Goal: Task Accomplishment & Management: Manage account settings

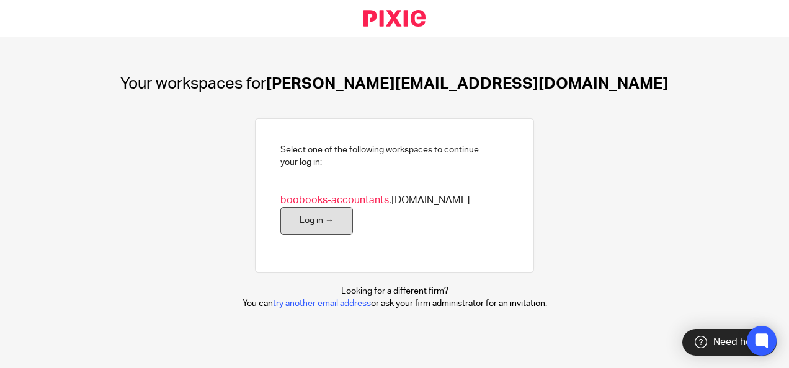
click at [294, 220] on link "Log in →" at bounding box center [316, 221] width 73 height 28
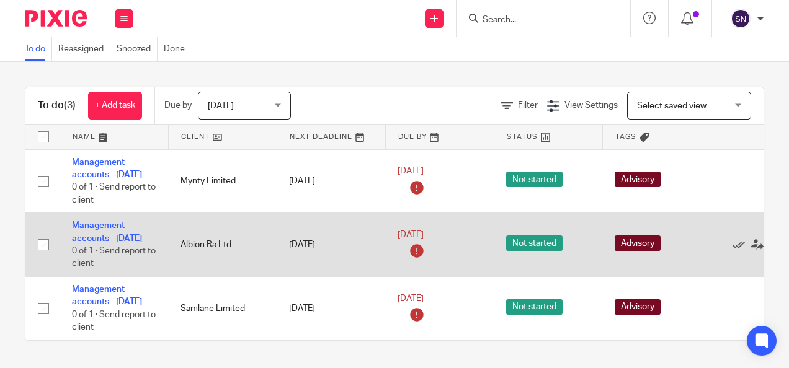
scroll to position [23, 0]
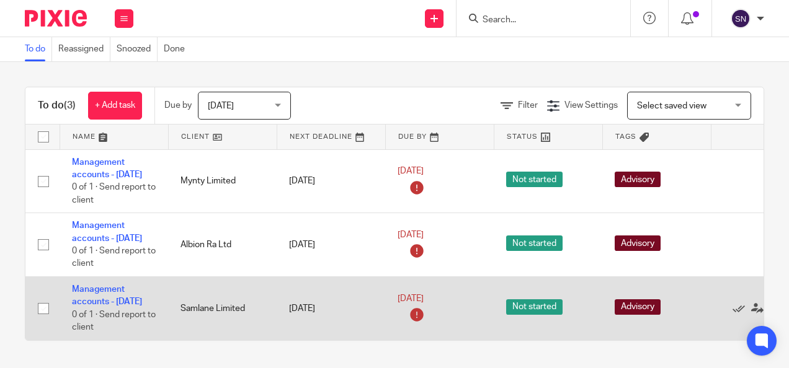
click at [42, 297] on input "checkbox" at bounding box center [44, 309] width 24 height 24
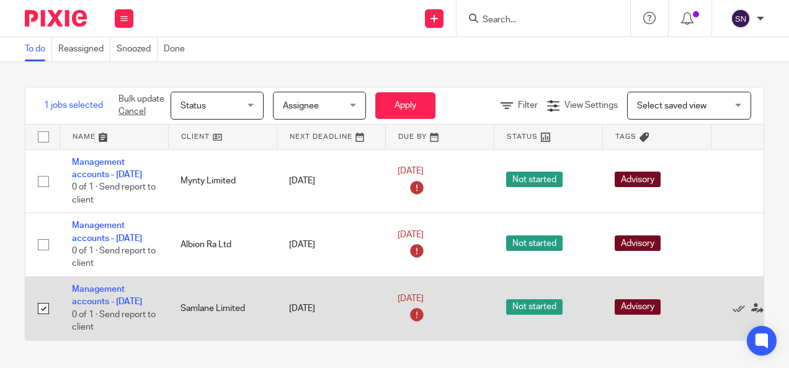
click at [35, 297] on input "checkbox" at bounding box center [44, 309] width 24 height 24
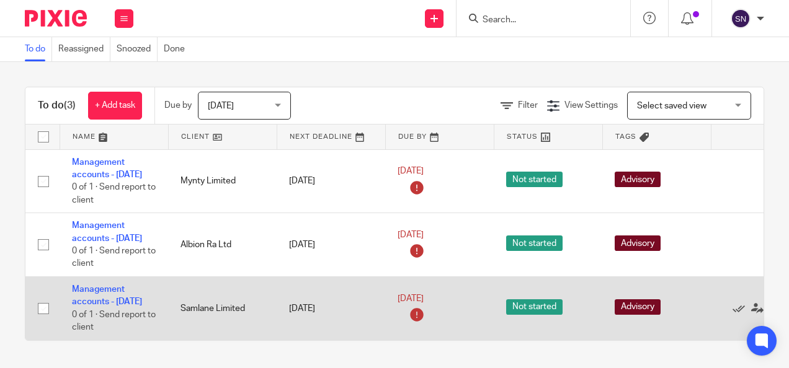
click at [45, 319] on input "checkbox" at bounding box center [44, 309] width 24 height 24
checkbox input "true"
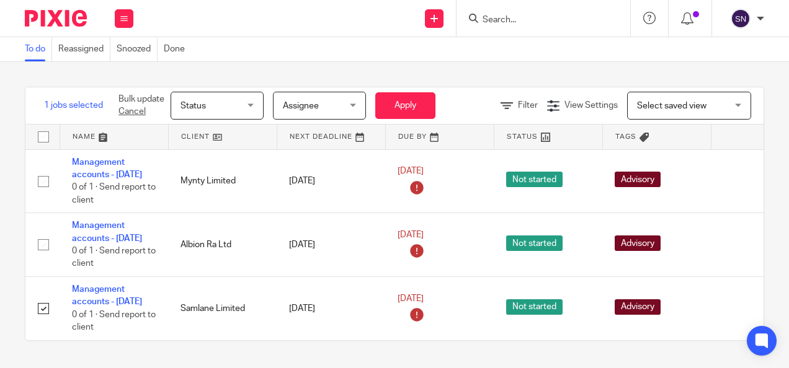
click at [249, 104] on div "Status Status" at bounding box center [217, 106] width 93 height 28
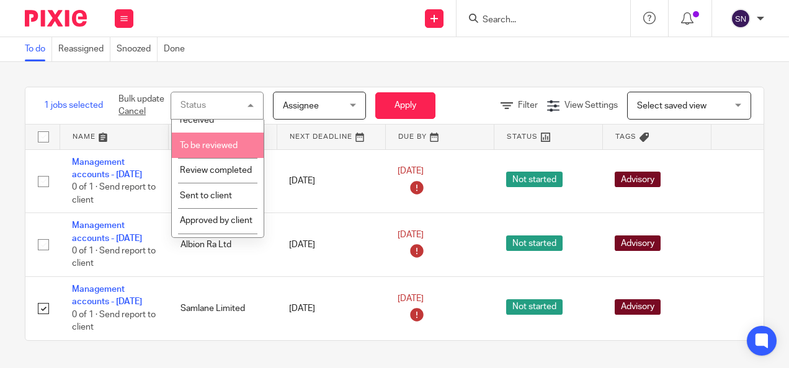
scroll to position [348, 0]
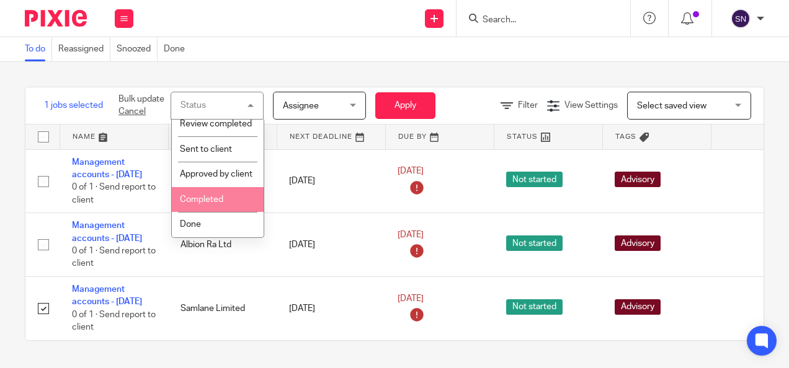
click at [216, 198] on span "Completed" at bounding box center [201, 199] width 43 height 9
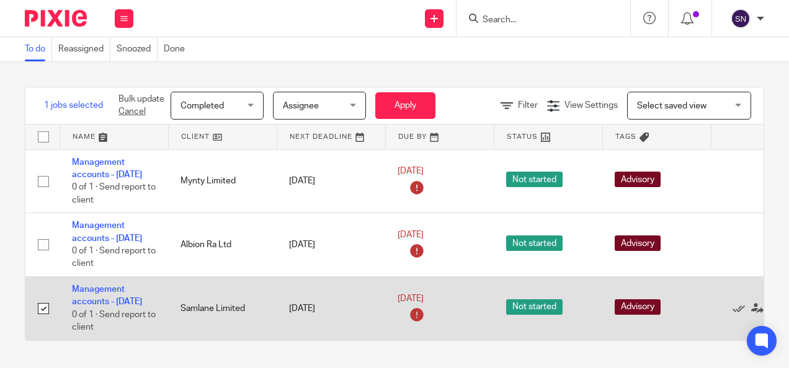
scroll to position [20, 0]
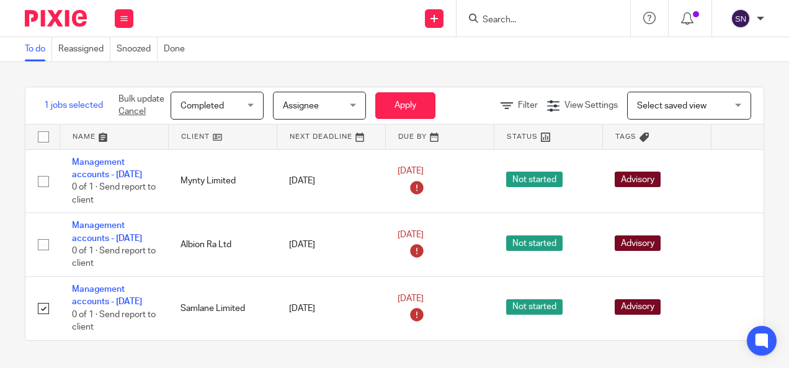
drag, startPoint x: 410, startPoint y: 86, endPoint x: 251, endPoint y: 86, distance: 158.7
click at [251, 92] on form "Bulk update Cancel Completed Completed Status Not started Info requested Info r…" at bounding box center [276, 106] width 317 height 28
click at [316, 102] on span "Assignee" at bounding box center [301, 106] width 36 height 9
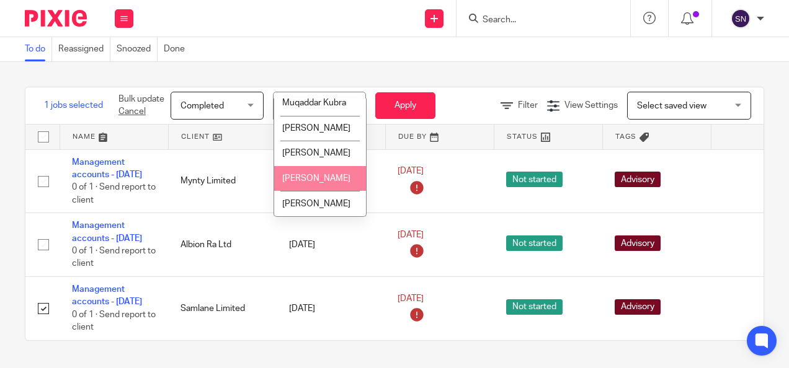
scroll to position [0, 0]
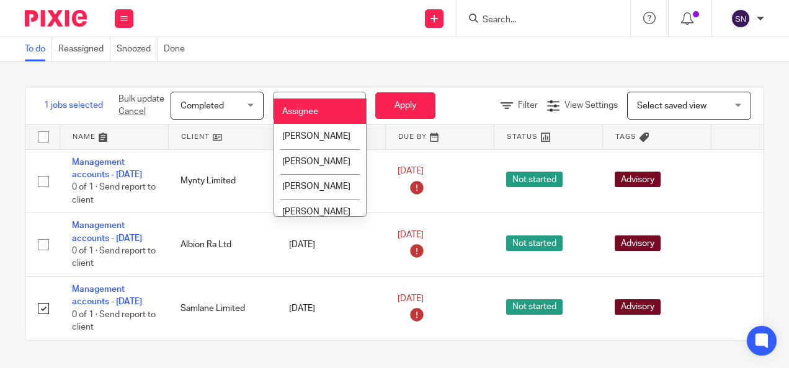
click at [352, 92] on div "Assignee Assignee" at bounding box center [319, 106] width 93 height 28
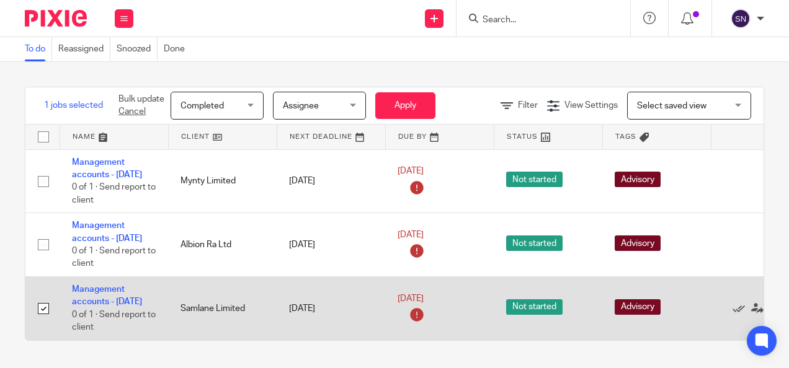
click at [626, 299] on span "Advisory" at bounding box center [637, 307] width 46 height 16
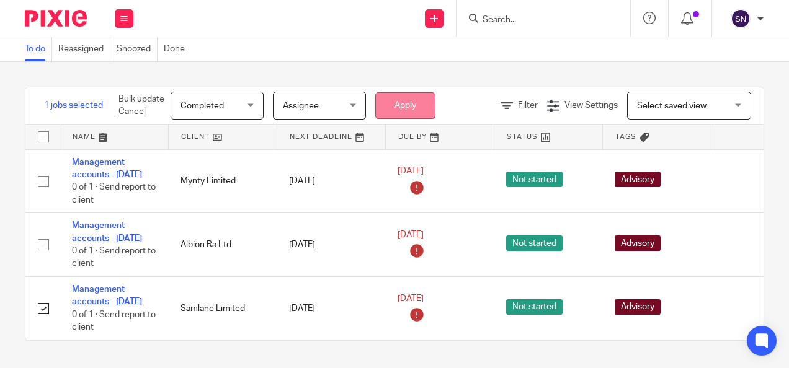
click at [406, 92] on button "Apply" at bounding box center [405, 105] width 60 height 27
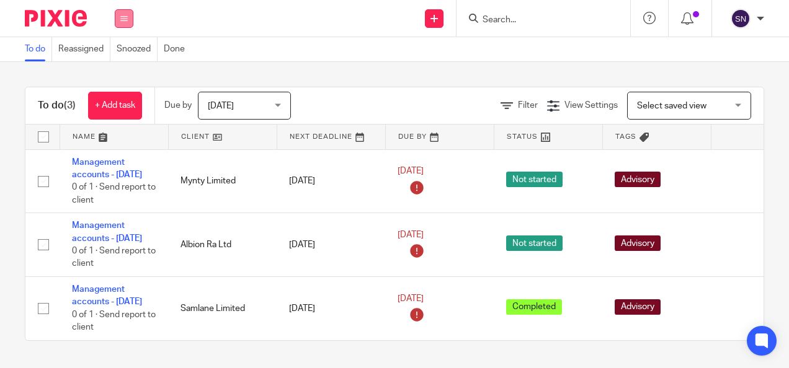
click at [126, 15] on icon at bounding box center [123, 18] width 7 height 7
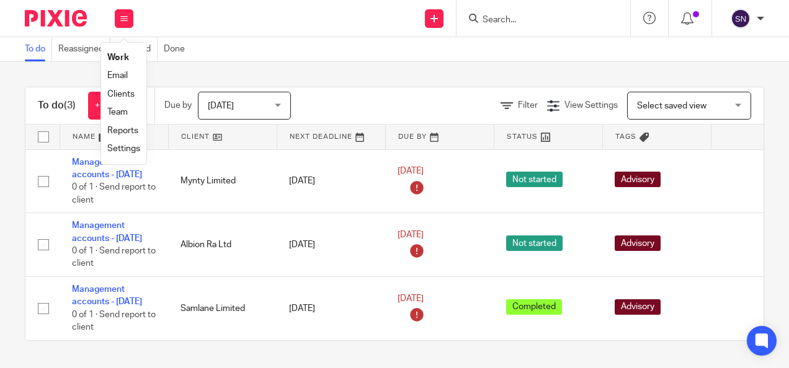
click at [123, 113] on link "Team" at bounding box center [117, 112] width 20 height 9
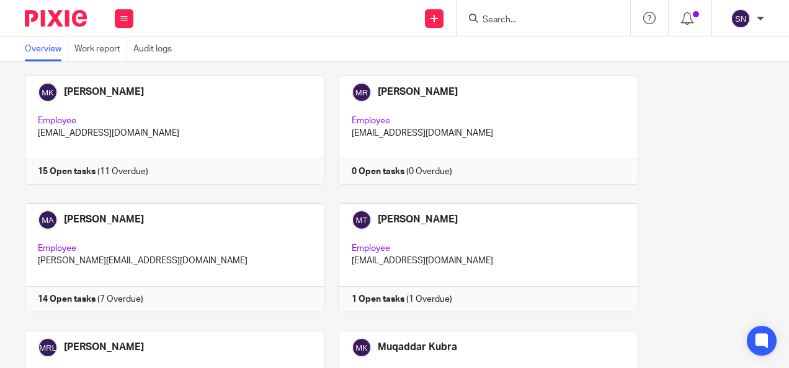
scroll to position [186, 0]
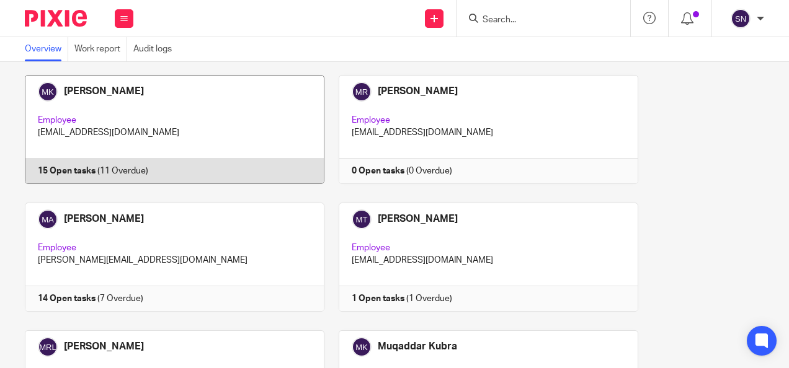
click at [156, 119] on link at bounding box center [168, 129] width 314 height 109
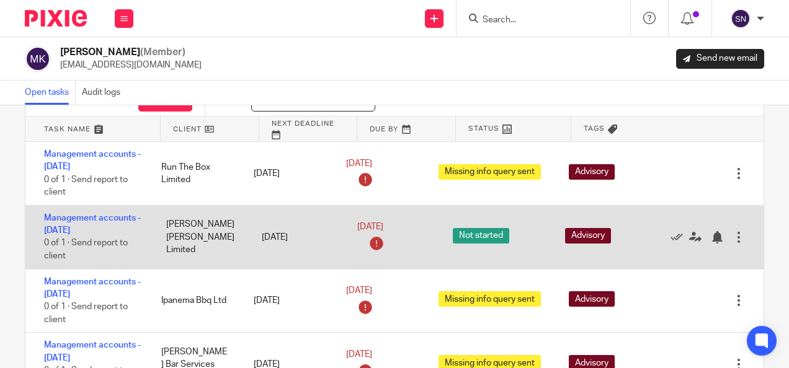
scroll to position [27, 0]
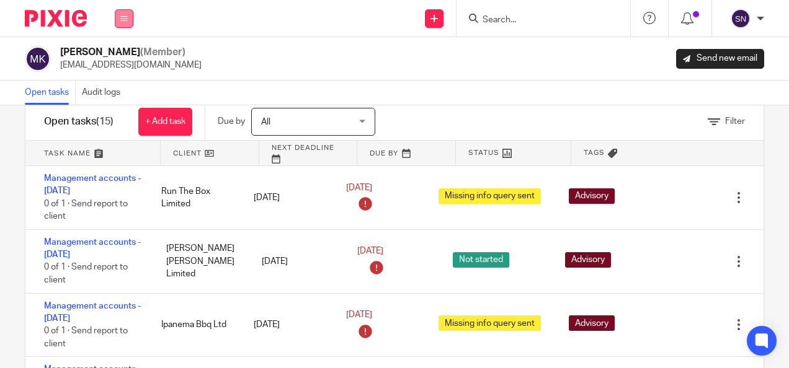
click at [129, 22] on button at bounding box center [124, 18] width 19 height 19
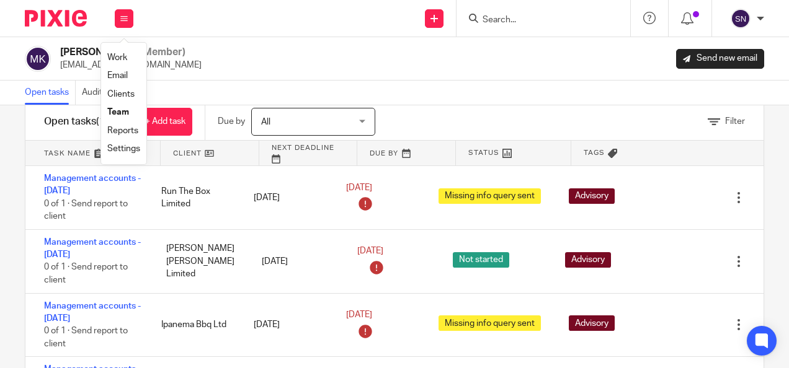
click at [229, 79] on div "Mehwish Kanwal (Member) mehwish@boobooks.com Send new email" at bounding box center [394, 58] width 789 height 43
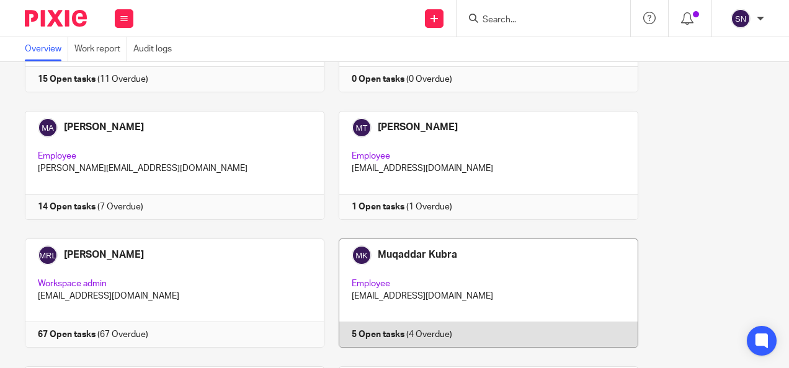
scroll to position [366, 0]
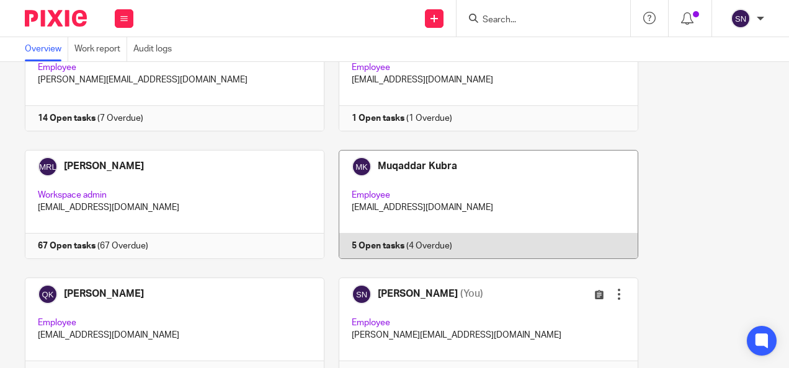
click at [400, 199] on link at bounding box center [481, 204] width 314 height 109
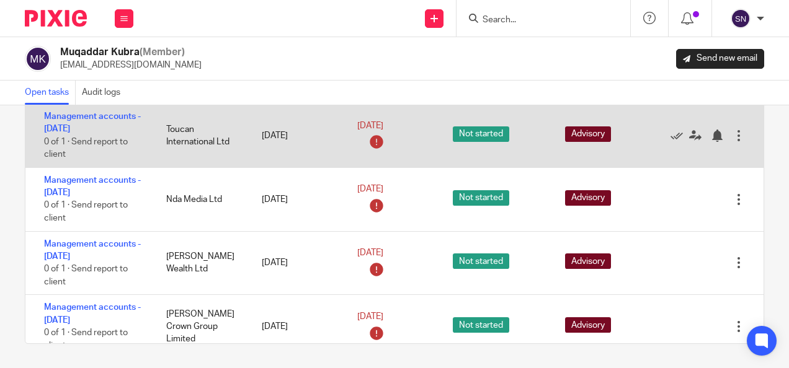
click at [732, 131] on div at bounding box center [738, 136] width 12 height 12
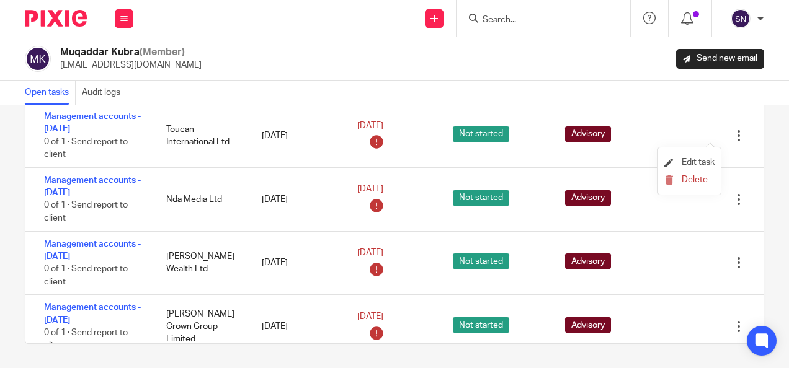
click at [687, 167] on span "Edit task" at bounding box center [697, 162] width 33 height 9
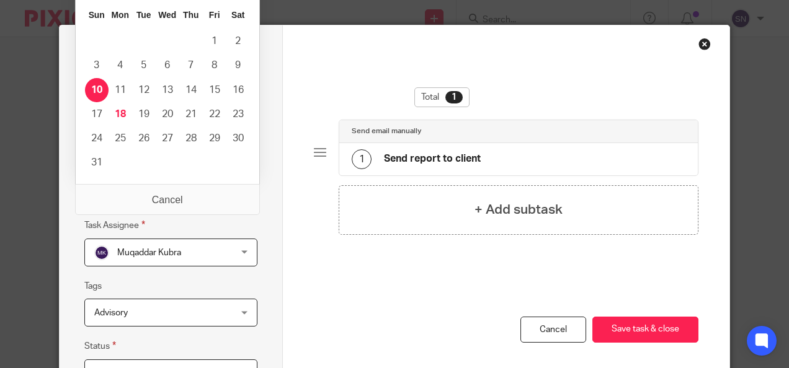
click at [149, 191] on input "[DATE]" at bounding box center [170, 192] width 173 height 28
type input "[DATE]"
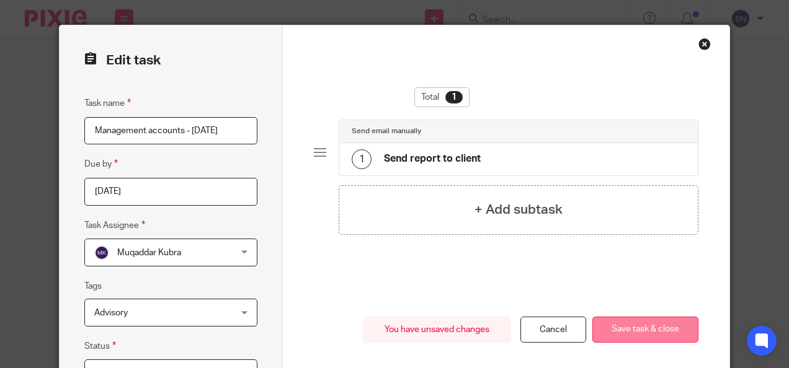
click at [600, 324] on button "Save task & close" at bounding box center [645, 330] width 106 height 27
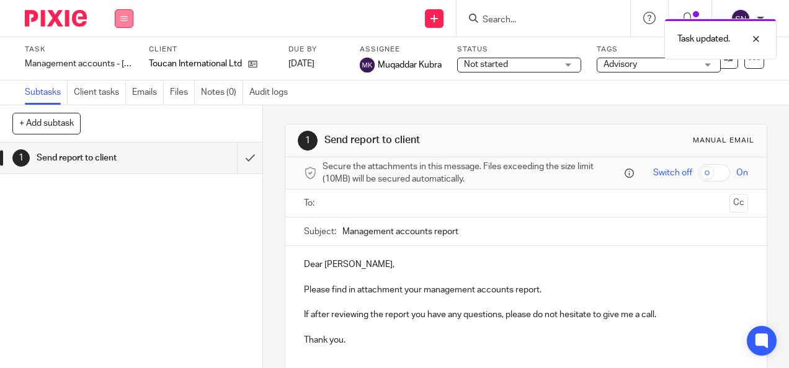
click at [123, 17] on icon at bounding box center [123, 18] width 7 height 7
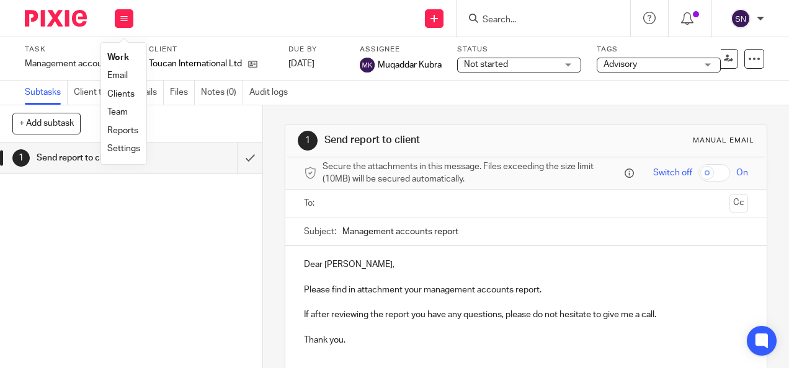
click at [237, 247] on div "1 Send report to client" at bounding box center [131, 256] width 262 height 226
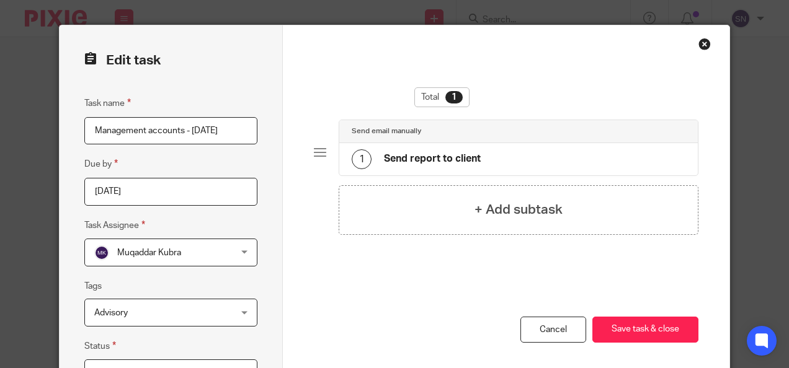
click at [698, 45] on div "Close this dialog window" at bounding box center [704, 44] width 12 height 12
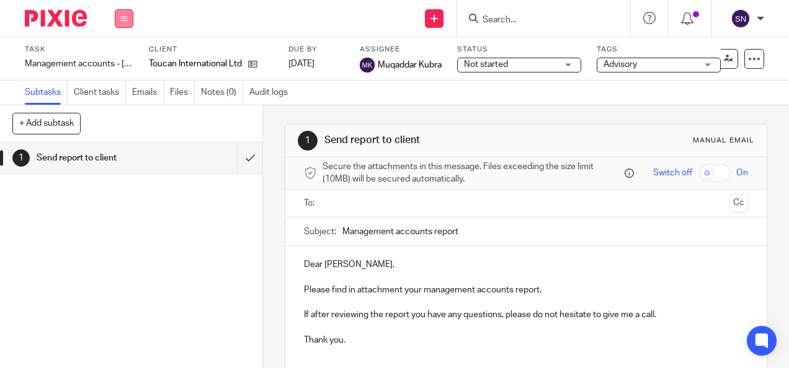
click at [130, 14] on button at bounding box center [124, 18] width 19 height 19
click at [122, 112] on link "Team" at bounding box center [117, 112] width 20 height 9
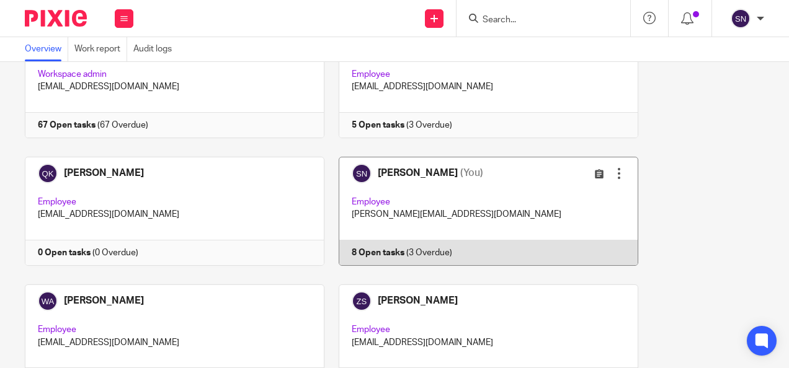
scroll to position [496, 0]
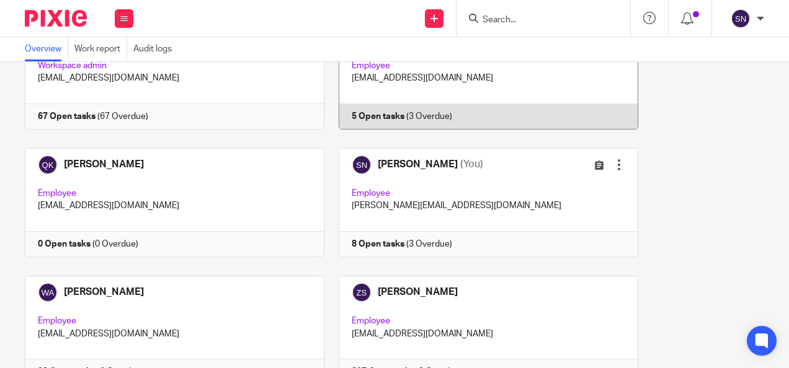
click at [418, 99] on link at bounding box center [481, 74] width 314 height 109
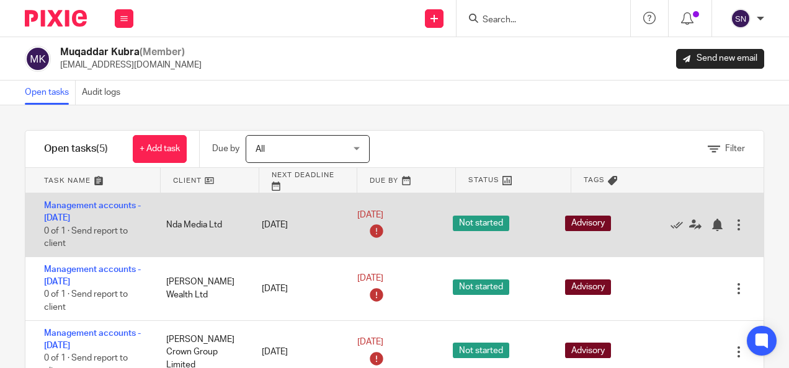
click at [732, 221] on div at bounding box center [738, 225] width 12 height 12
click at [455, 234] on div "Not started" at bounding box center [496, 225] width 112 height 31
click at [366, 232] on icon at bounding box center [376, 231] width 20 height 20
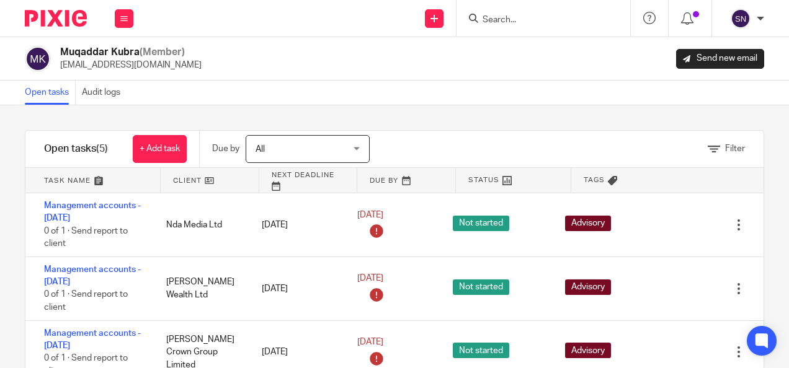
click at [308, 146] on span "All" at bounding box center [300, 149] width 91 height 26
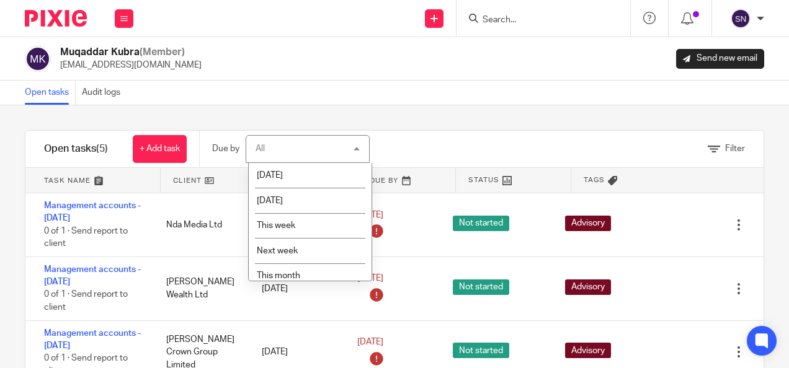
click at [308, 144] on div "All All" at bounding box center [308, 149] width 124 height 28
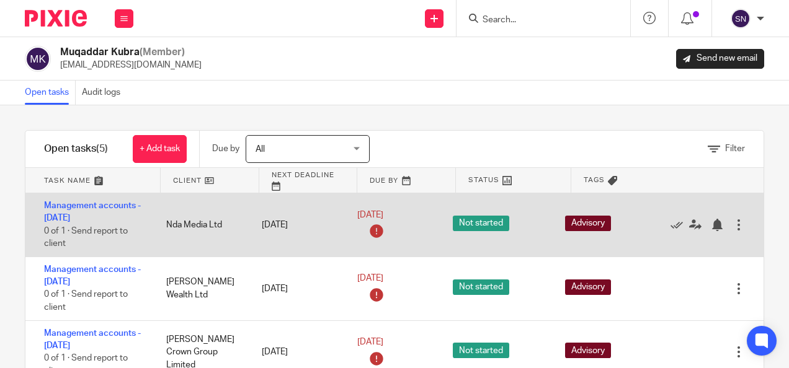
click at [191, 227] on div "Nda Media Ltd" at bounding box center [201, 225] width 95 height 25
click at [732, 226] on div at bounding box center [738, 225] width 12 height 12
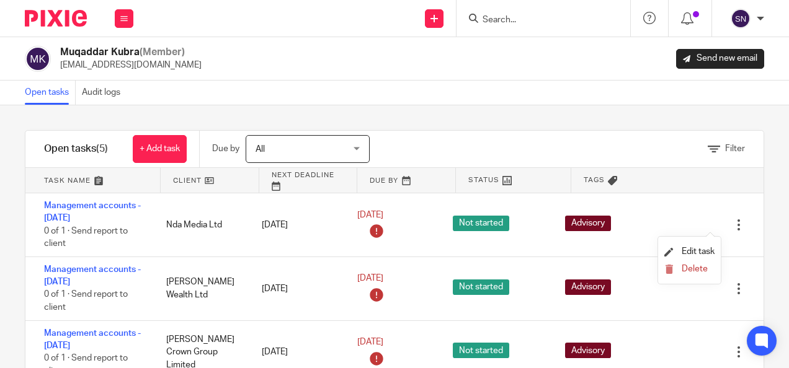
click at [618, 141] on div "Filter" at bounding box center [582, 149] width 363 height 37
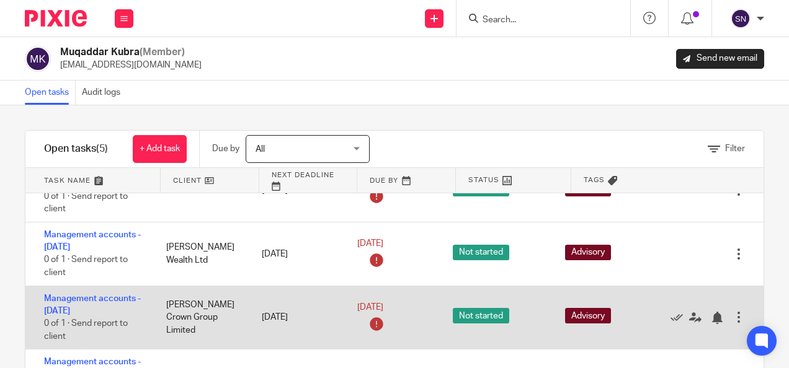
scroll to position [52, 0]
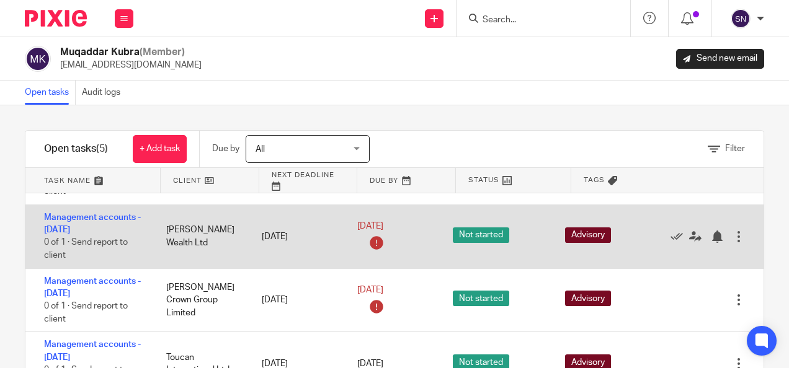
drag, startPoint x: 166, startPoint y: 229, endPoint x: 221, endPoint y: 229, distance: 54.6
click at [221, 229] on div "Allard Wealth Ltd" at bounding box center [201, 237] width 95 height 38
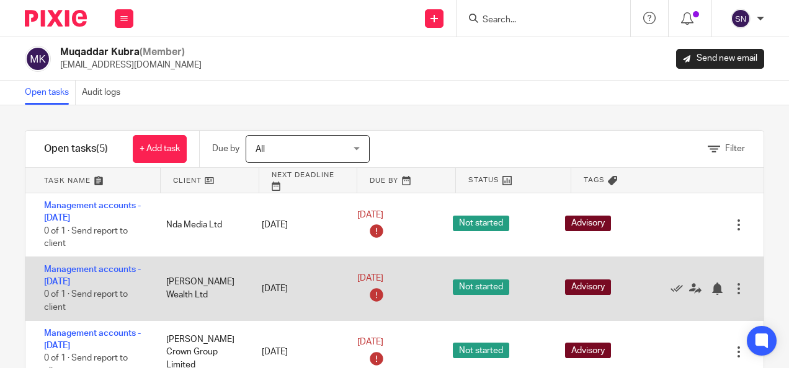
scroll to position [0, 0]
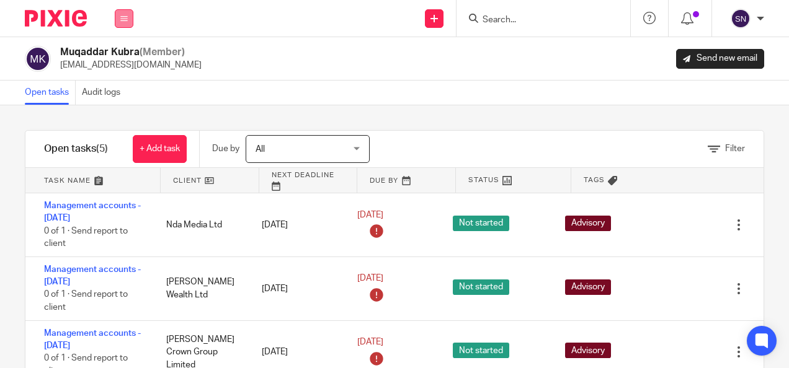
click at [122, 19] on icon at bounding box center [123, 18] width 7 height 7
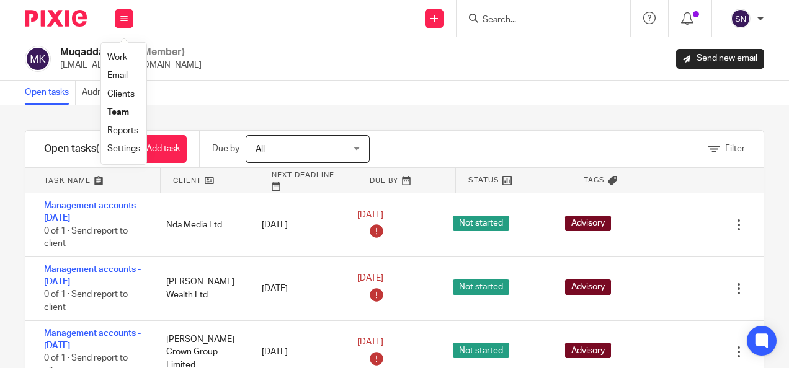
click at [119, 107] on li "Team" at bounding box center [123, 113] width 33 height 18
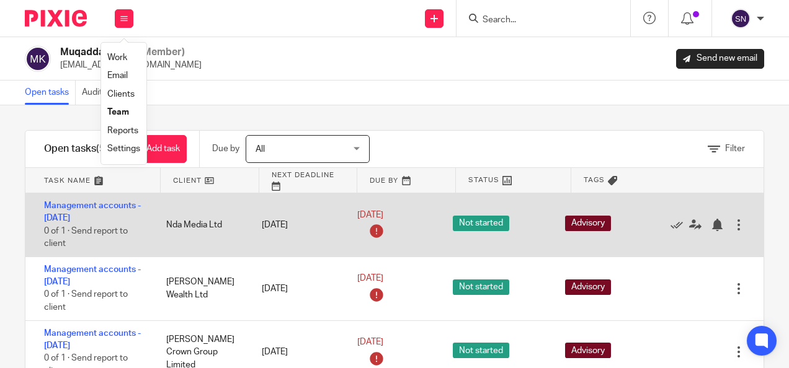
click at [732, 222] on div at bounding box center [738, 225] width 12 height 12
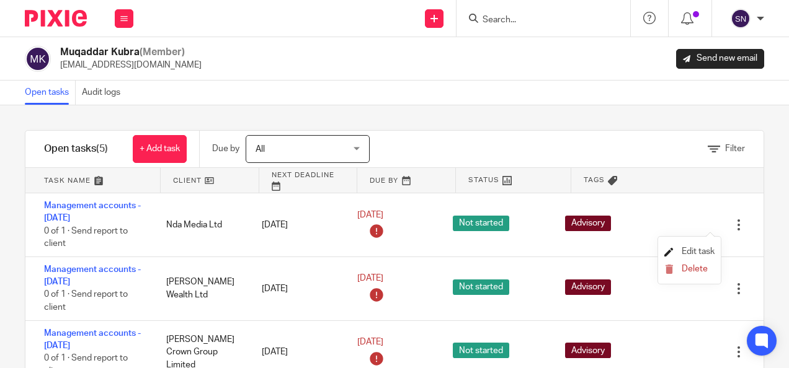
click at [693, 250] on span "Edit task" at bounding box center [697, 251] width 33 height 9
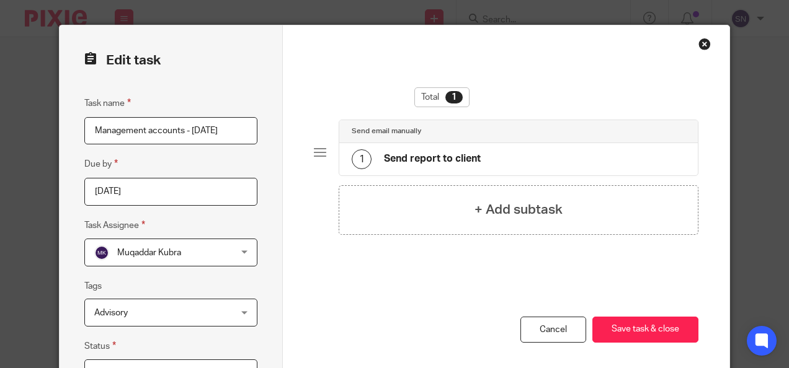
click at [153, 186] on input "[DATE]" at bounding box center [170, 192] width 173 height 28
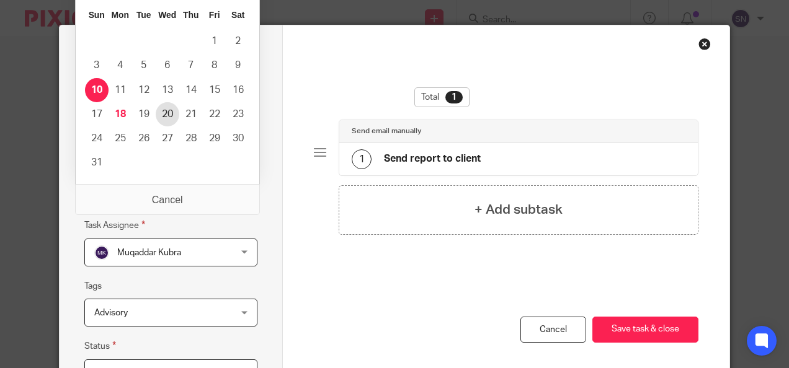
type input "[DATE]"
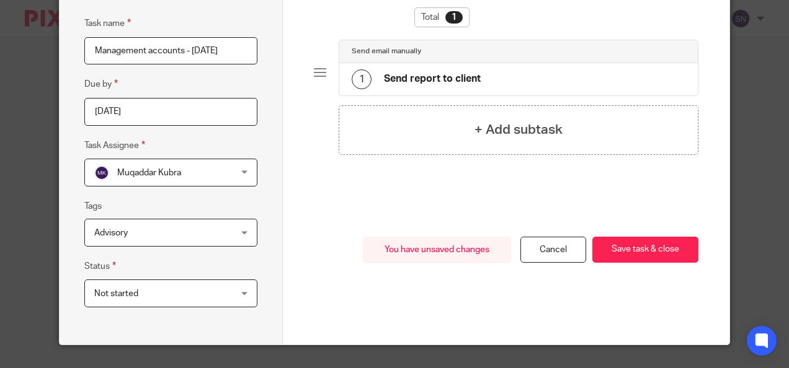
scroll to position [81, 0]
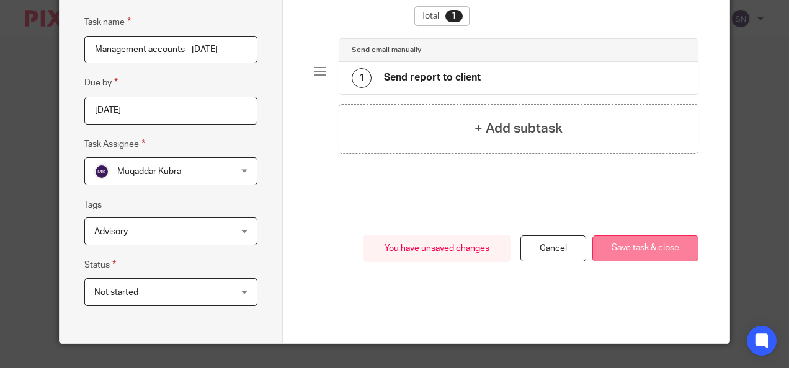
click at [639, 254] on button "Save task & close" at bounding box center [645, 249] width 106 height 27
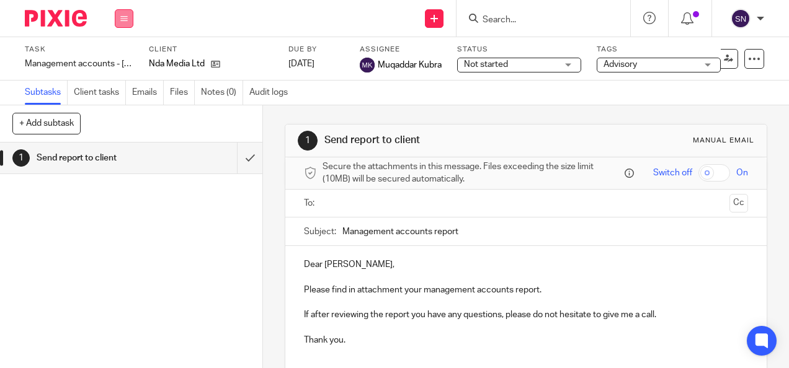
click at [120, 12] on button at bounding box center [124, 18] width 19 height 19
click at [126, 108] on li "Team" at bounding box center [123, 113] width 33 height 18
click at [131, 112] on li "Team" at bounding box center [123, 113] width 33 height 18
click at [112, 112] on link "Team" at bounding box center [117, 112] width 20 height 9
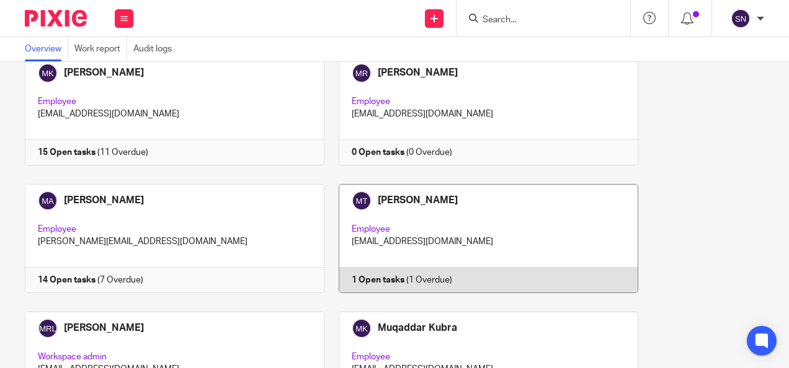
scroll to position [248, 0]
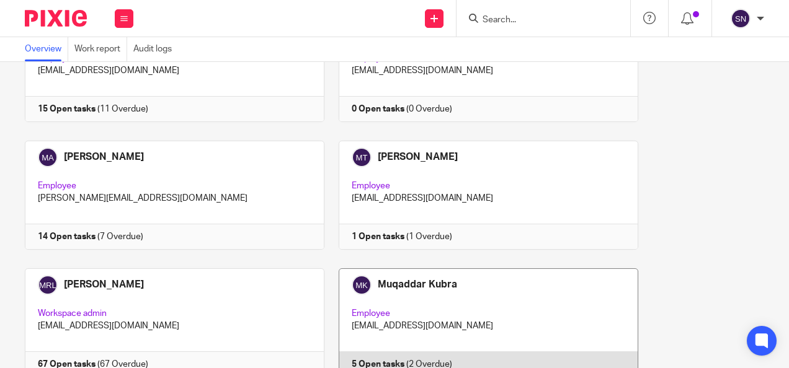
click at [381, 290] on link at bounding box center [481, 322] width 314 height 109
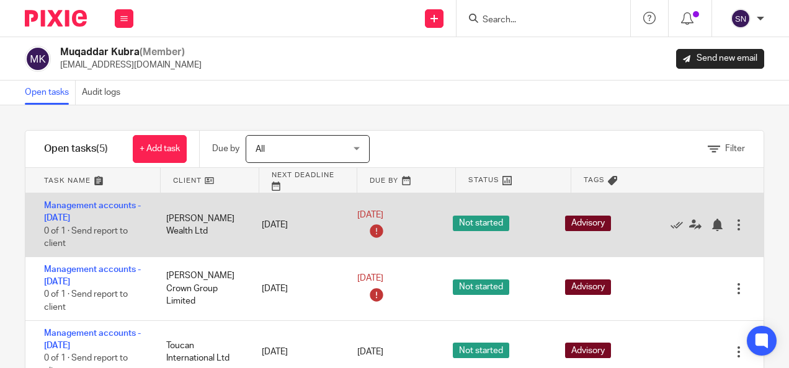
click at [732, 225] on div at bounding box center [738, 225] width 12 height 12
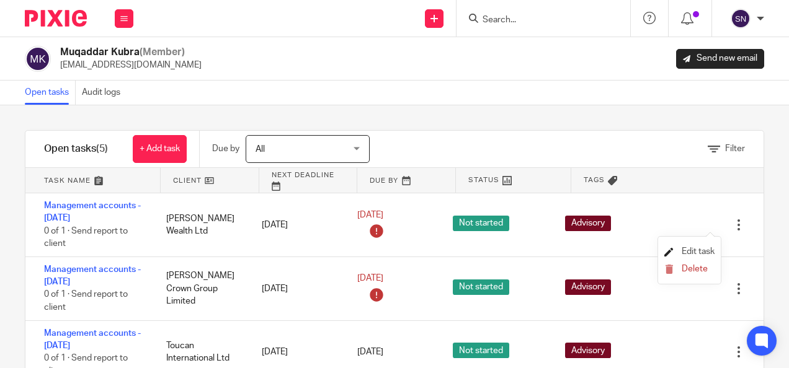
click at [699, 248] on span "Edit task" at bounding box center [697, 251] width 33 height 9
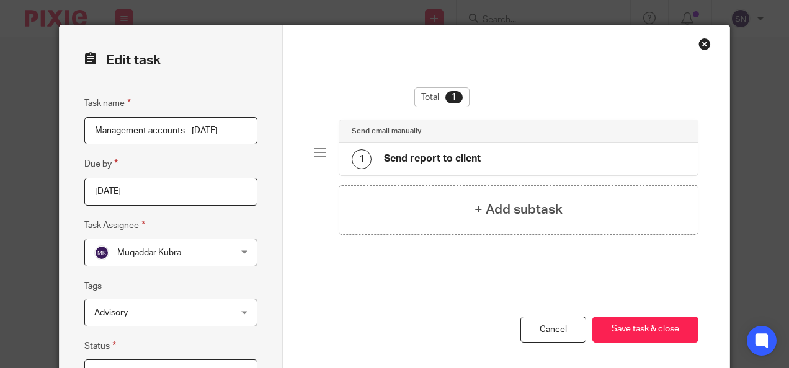
click at [165, 186] on input "[DATE]" at bounding box center [170, 192] width 173 height 28
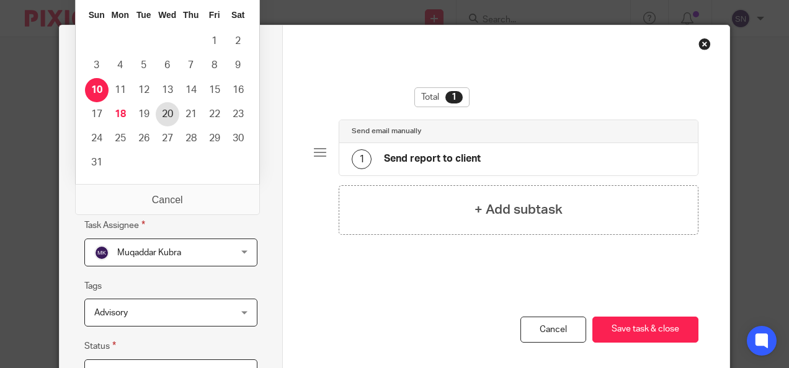
type input "[DATE]"
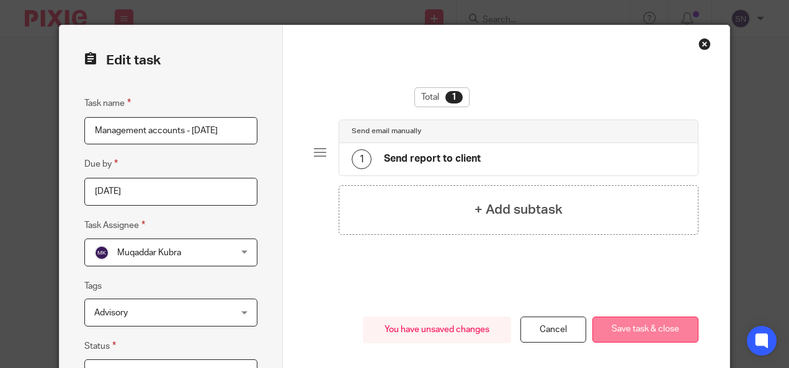
click at [632, 321] on button "Save task & close" at bounding box center [645, 330] width 106 height 27
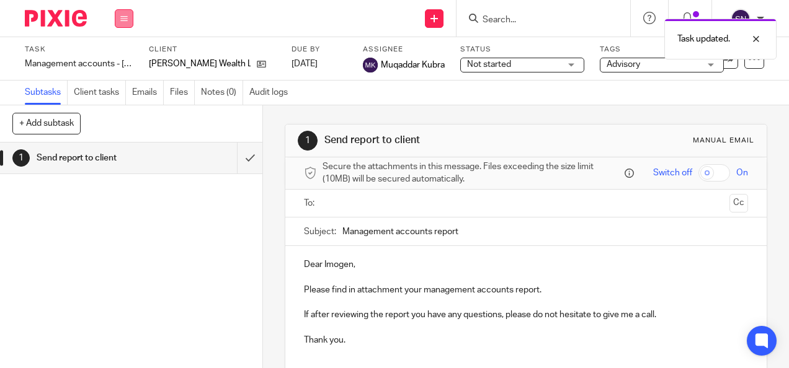
click at [130, 23] on button at bounding box center [124, 18] width 19 height 19
click at [120, 110] on link "Team" at bounding box center [117, 112] width 20 height 9
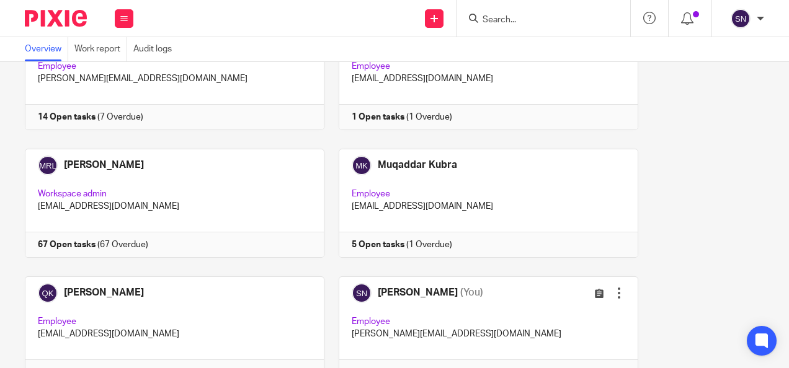
scroll to position [366, 0]
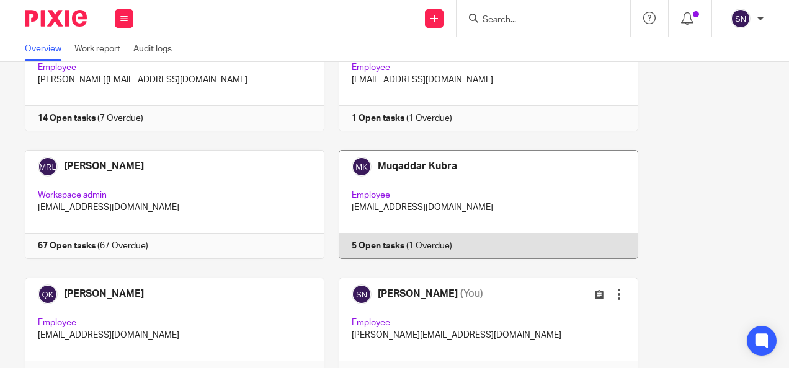
click at [401, 193] on link at bounding box center [481, 204] width 314 height 109
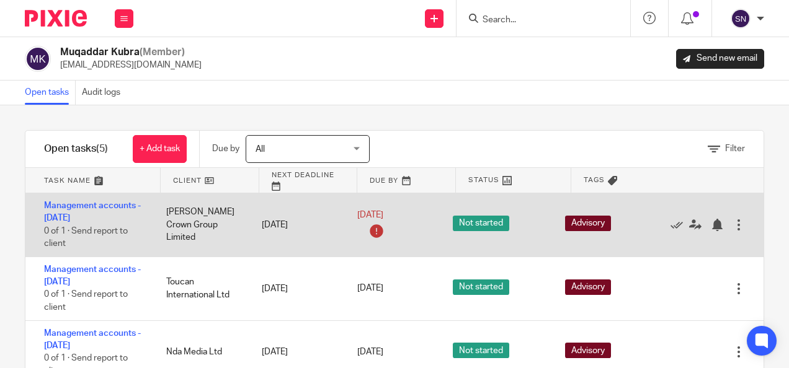
click at [732, 219] on div at bounding box center [738, 225] width 12 height 12
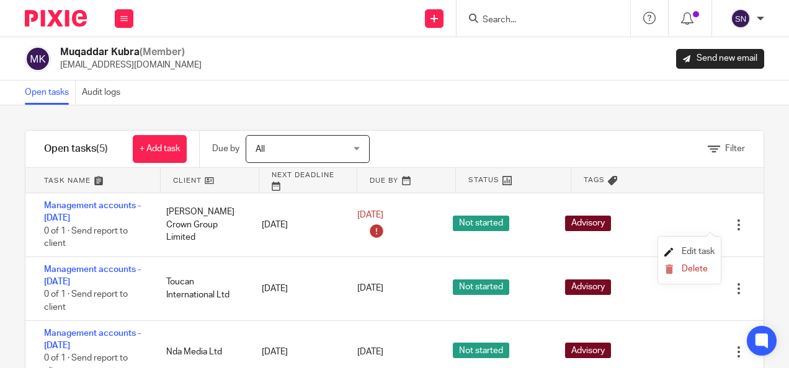
click at [686, 249] on span "Edit task" at bounding box center [697, 251] width 33 height 9
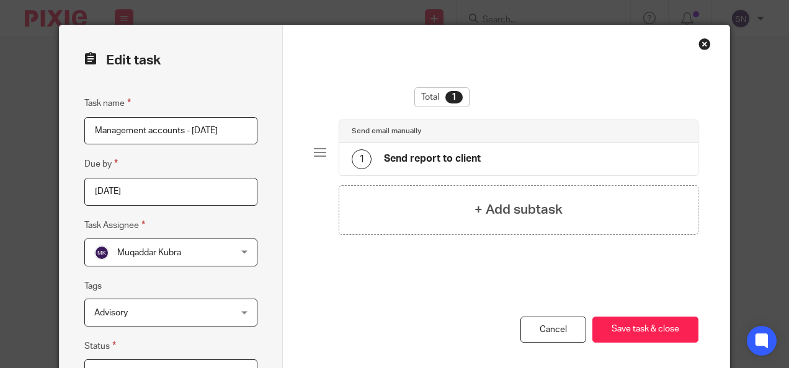
click at [207, 190] on input "2025-08-10" at bounding box center [170, 192] width 173 height 28
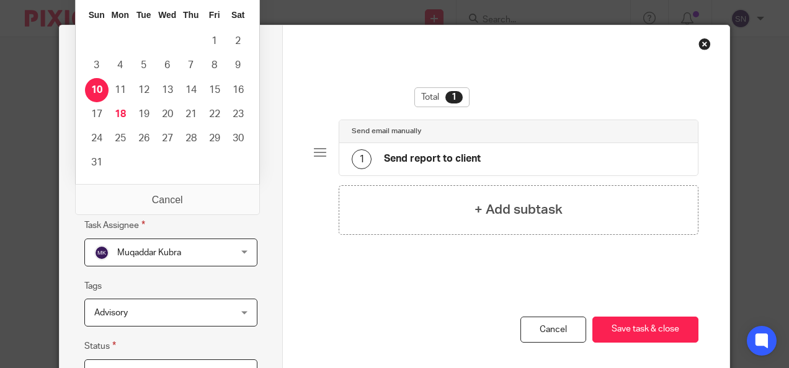
click at [314, 231] on div "+ Add subtask" at bounding box center [506, 210] width 384 height 50
click at [130, 191] on input "2025-08-10" at bounding box center [170, 192] width 173 height 28
type input "2025-08-20"
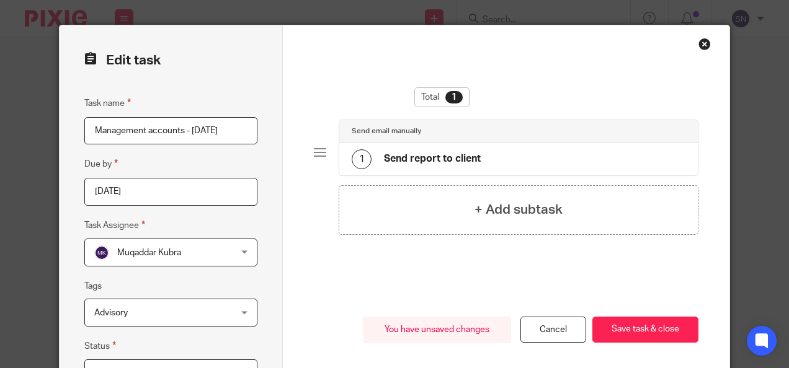
scroll to position [81, 0]
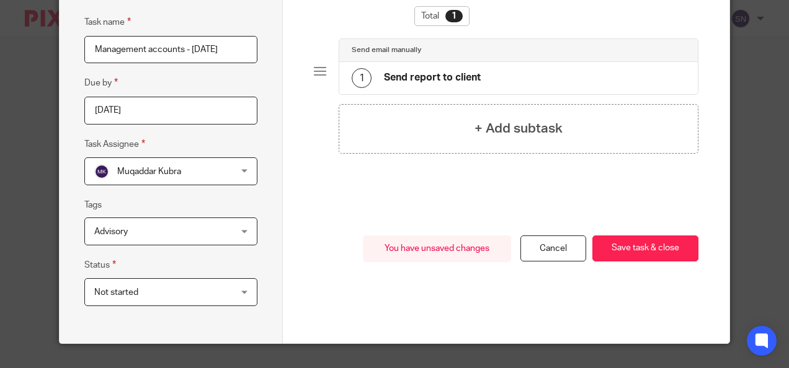
click at [167, 288] on span "Not started" at bounding box center [159, 292] width 130 height 26
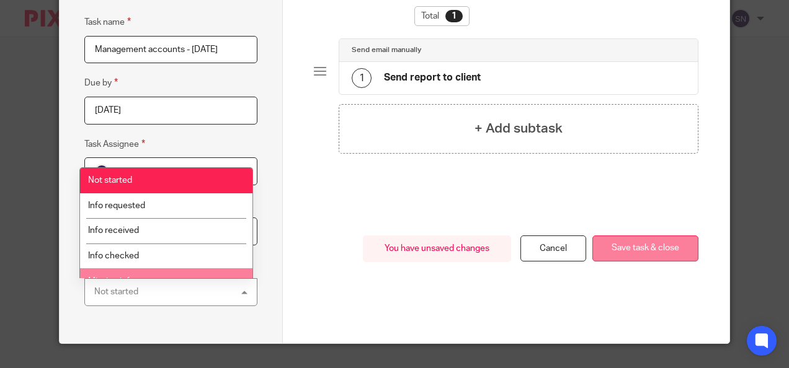
click at [636, 247] on button "Save task & close" at bounding box center [645, 249] width 106 height 27
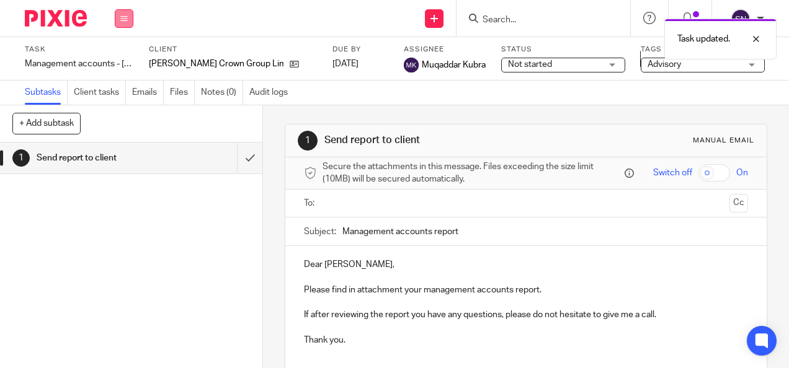
click at [126, 20] on icon at bounding box center [123, 18] width 7 height 7
click at [119, 109] on link "Team" at bounding box center [117, 112] width 20 height 9
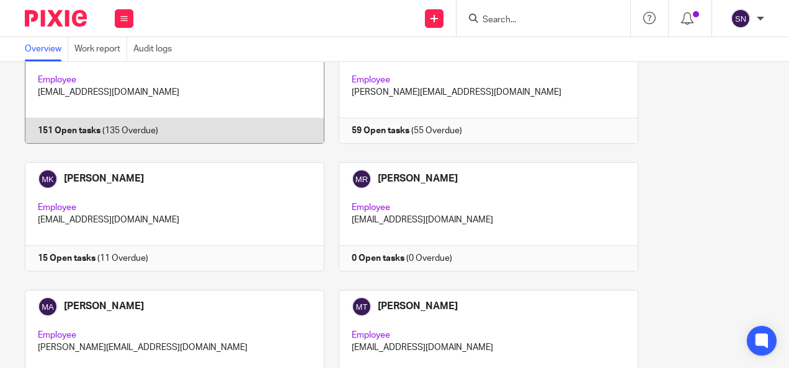
scroll to position [186, 0]
